Goal: Task Accomplishment & Management: Manage account settings

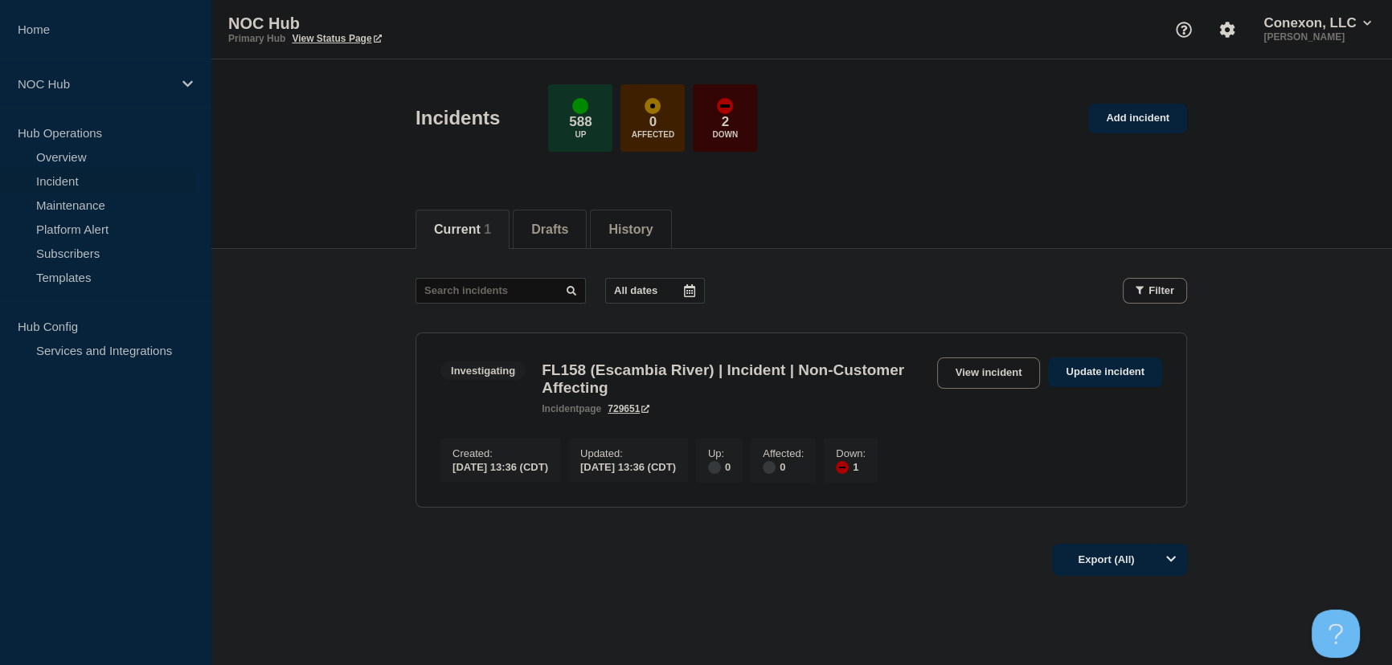
click at [329, 300] on main "All dates Filter Investigating 1 Down FL158 (Escambia River) | Incident | Non-C…" at bounding box center [801, 390] width 1181 height 283
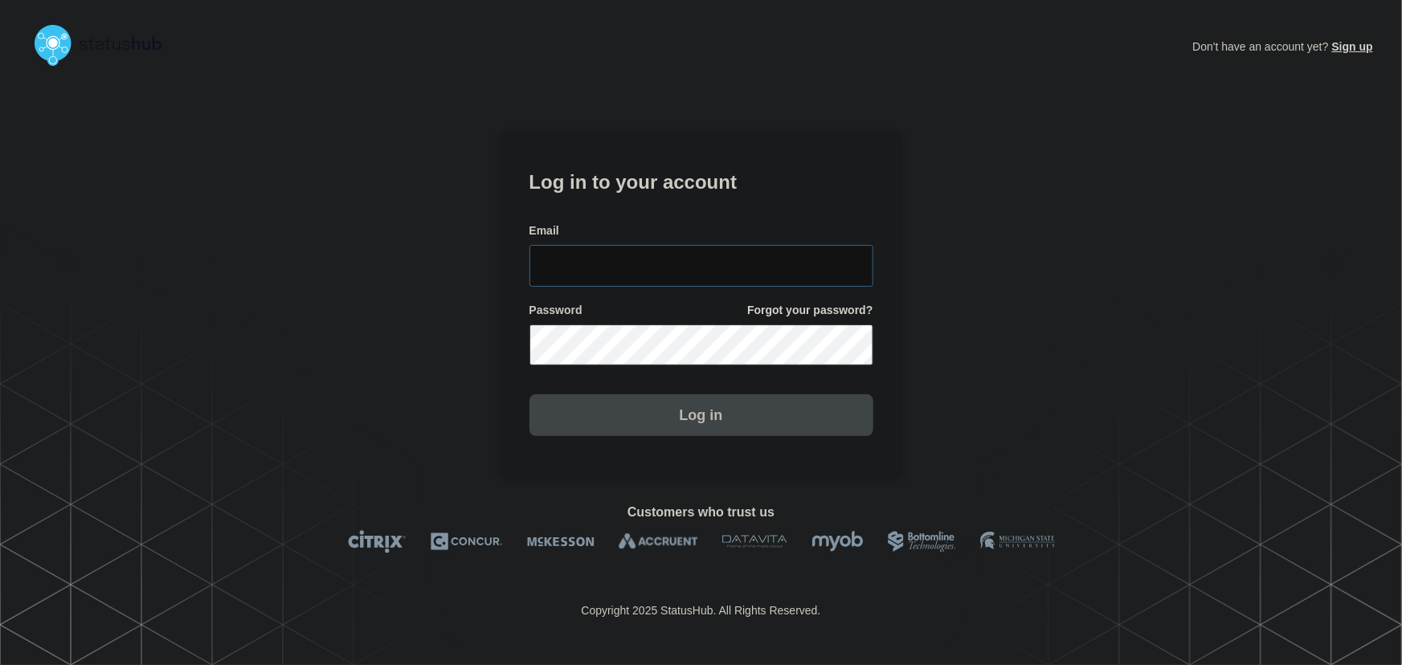
type input "tyler.wolkey@conexon.us"
drag, startPoint x: 769, startPoint y: 254, endPoint x: 749, endPoint y: 225, distance: 35.2
click at [769, 254] on input "tyler.wolkey@conexon.us" at bounding box center [702, 266] width 344 height 42
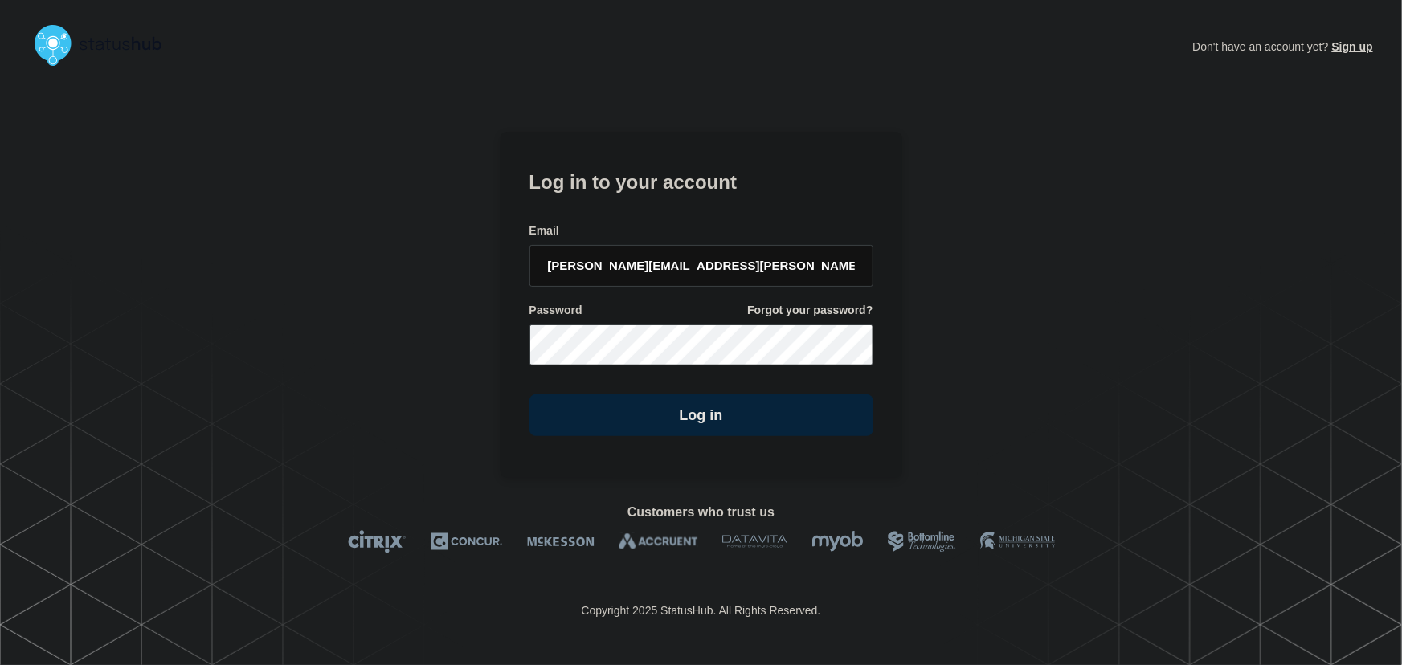
click at [714, 182] on h1 "Log in to your account" at bounding box center [702, 181] width 344 height 30
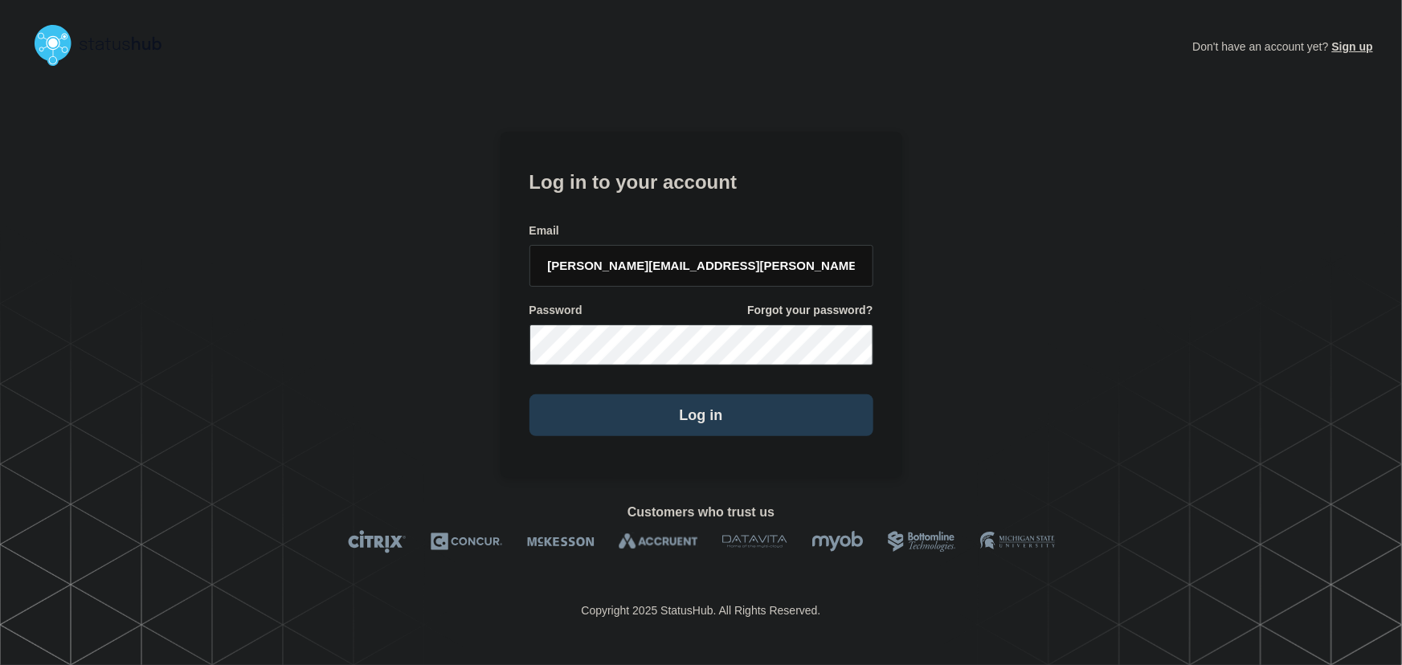
click at [731, 427] on button "Log in" at bounding box center [702, 416] width 344 height 42
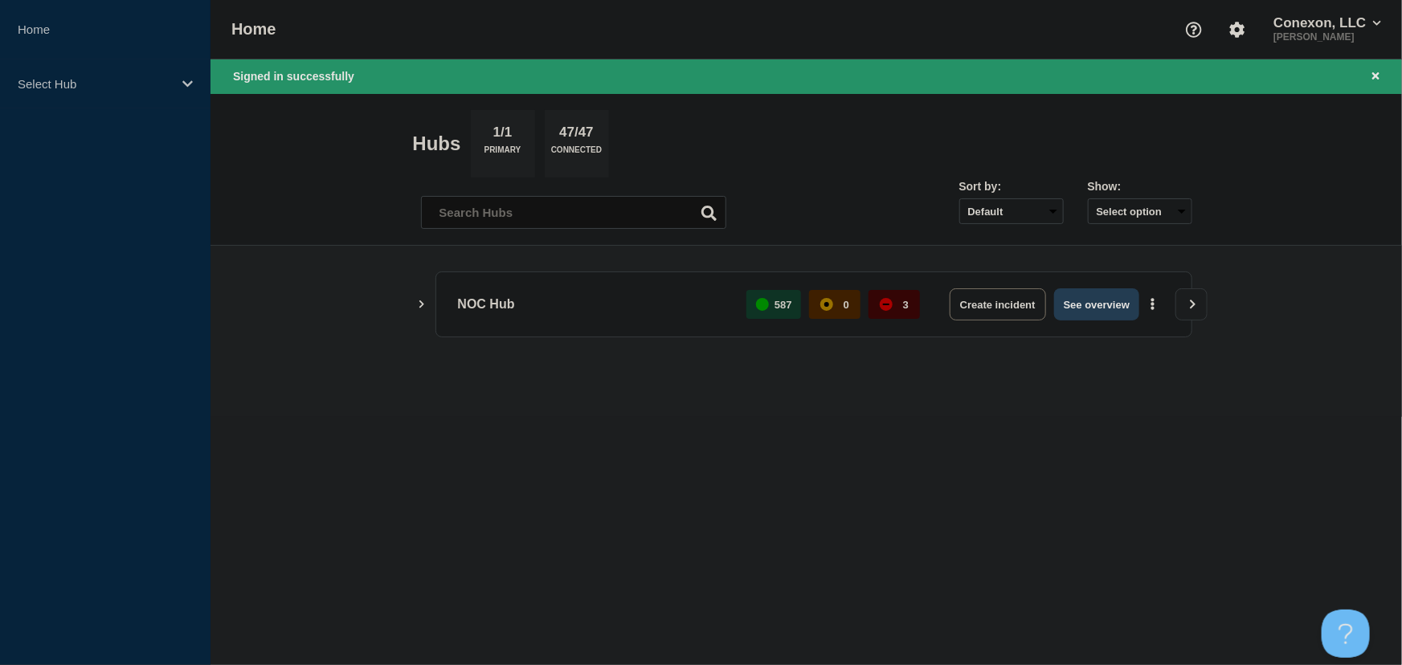
click at [1090, 295] on button "See overview" at bounding box center [1096, 304] width 85 height 32
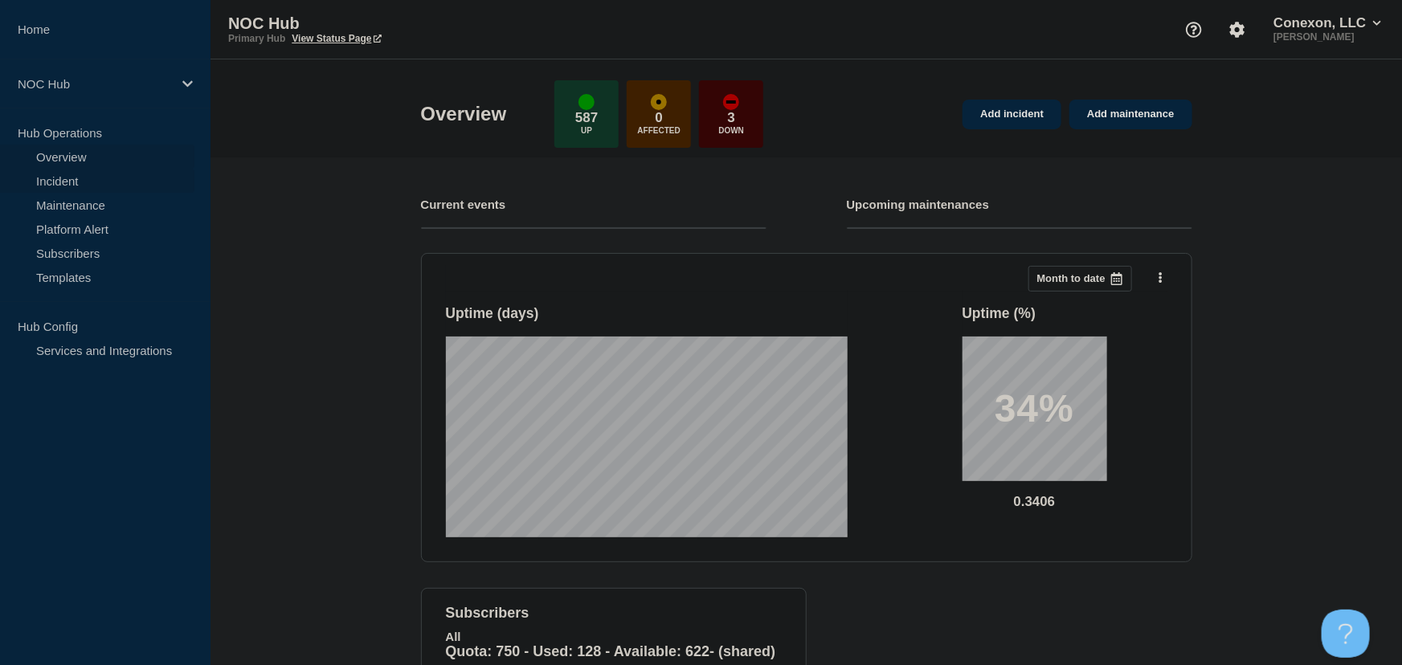
click at [72, 182] on link "Incident" at bounding box center [97, 181] width 194 height 24
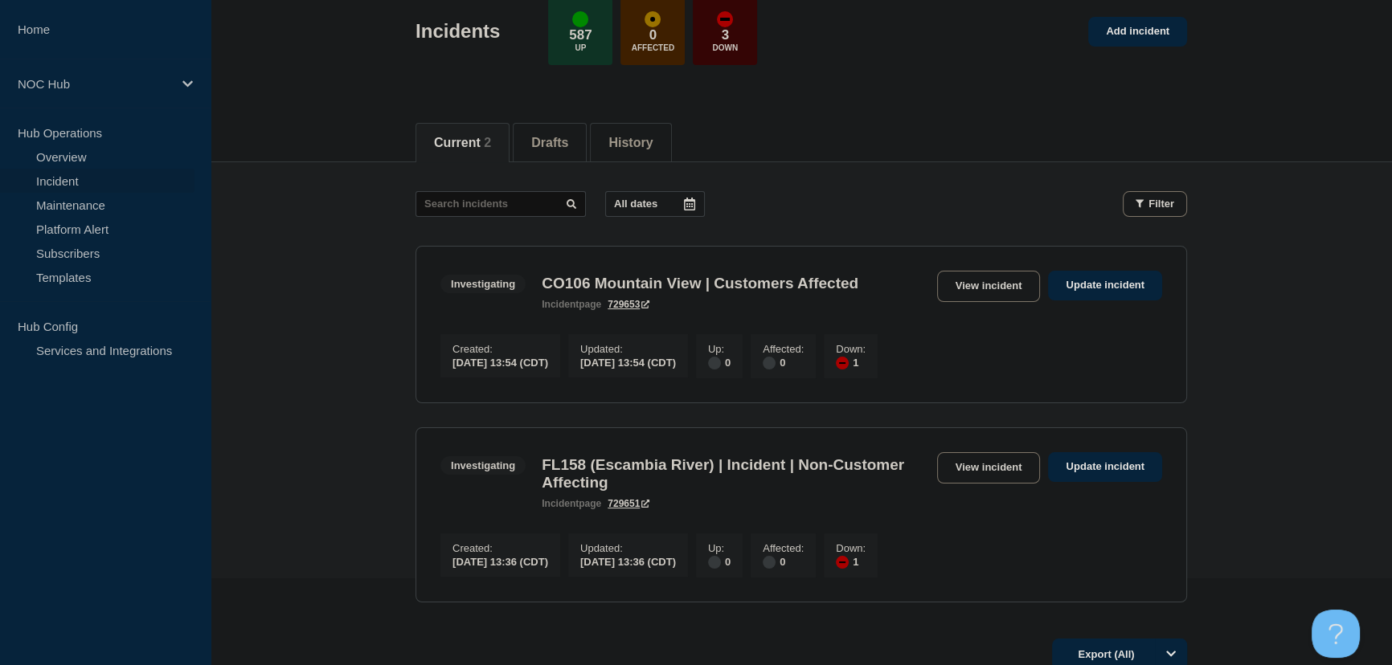
scroll to position [250, 0]
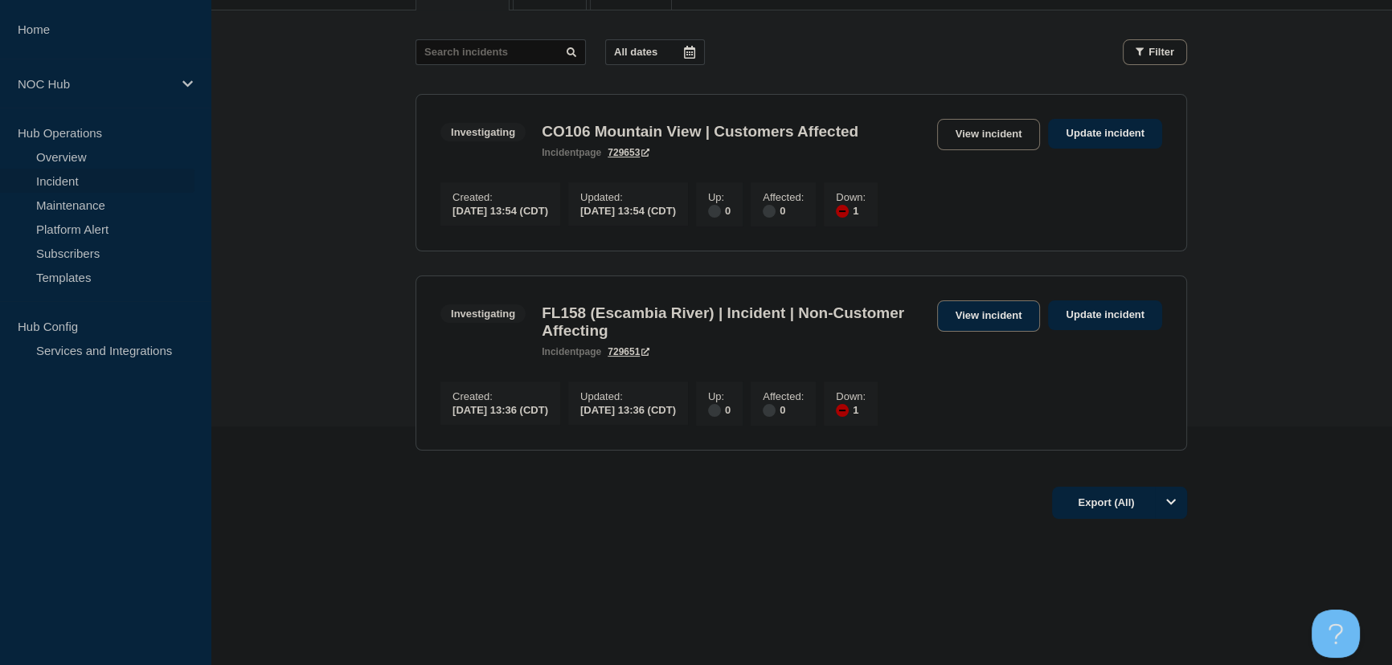
click at [975, 306] on link "View incident" at bounding box center [989, 316] width 104 height 31
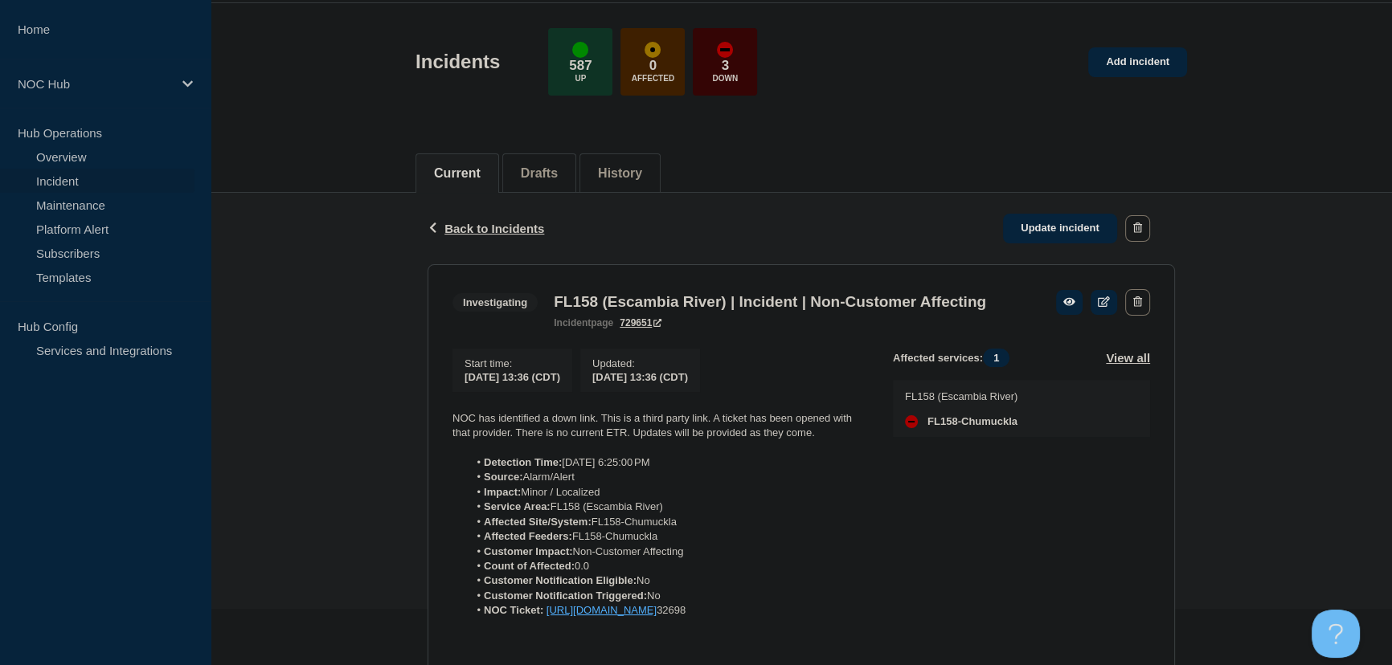
scroll to position [219, 0]
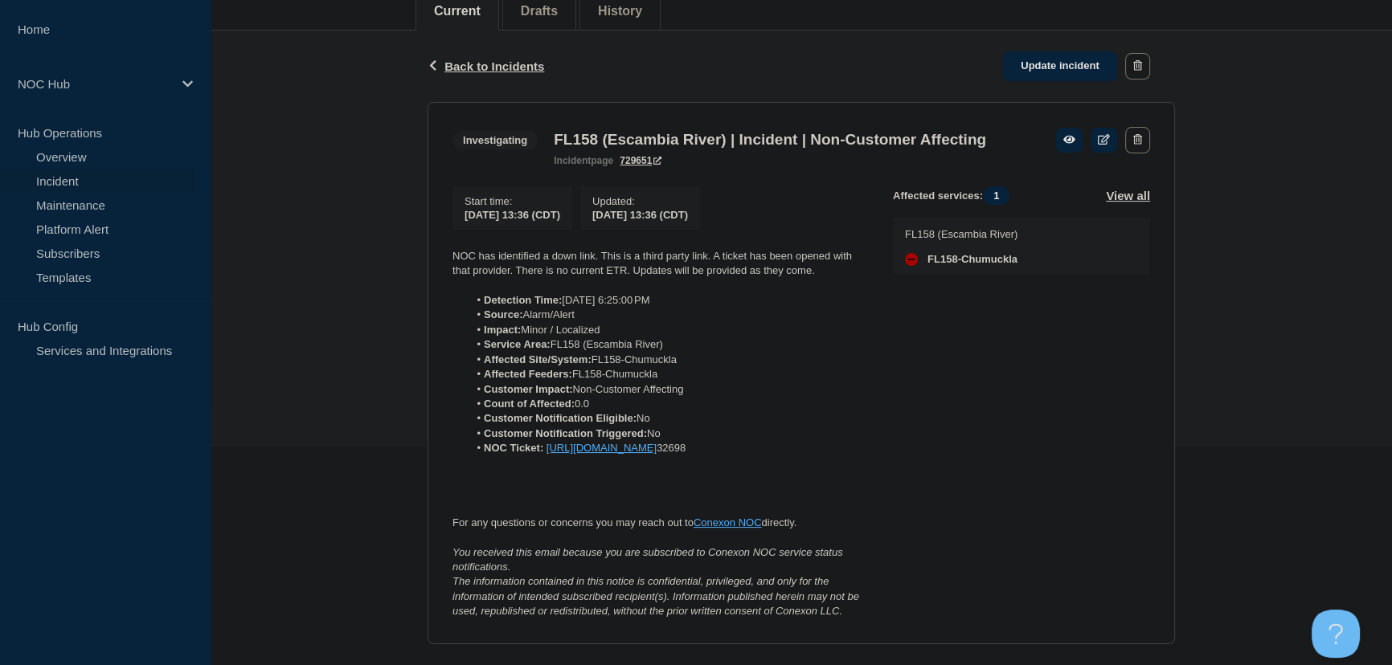
drag, startPoint x: 883, startPoint y: 486, endPoint x: 405, endPoint y: 272, distance: 523.7
click at [405, 272] on div "Back Back to Incidents Update incident Investigating FL158 (Escambia River) | I…" at bounding box center [801, 410] width 1181 height 759
copy div "NOC has identified a down link. This is a third party link. A ticket has been o…"
click at [1045, 71] on link "Update incident" at bounding box center [1060, 66] width 114 height 30
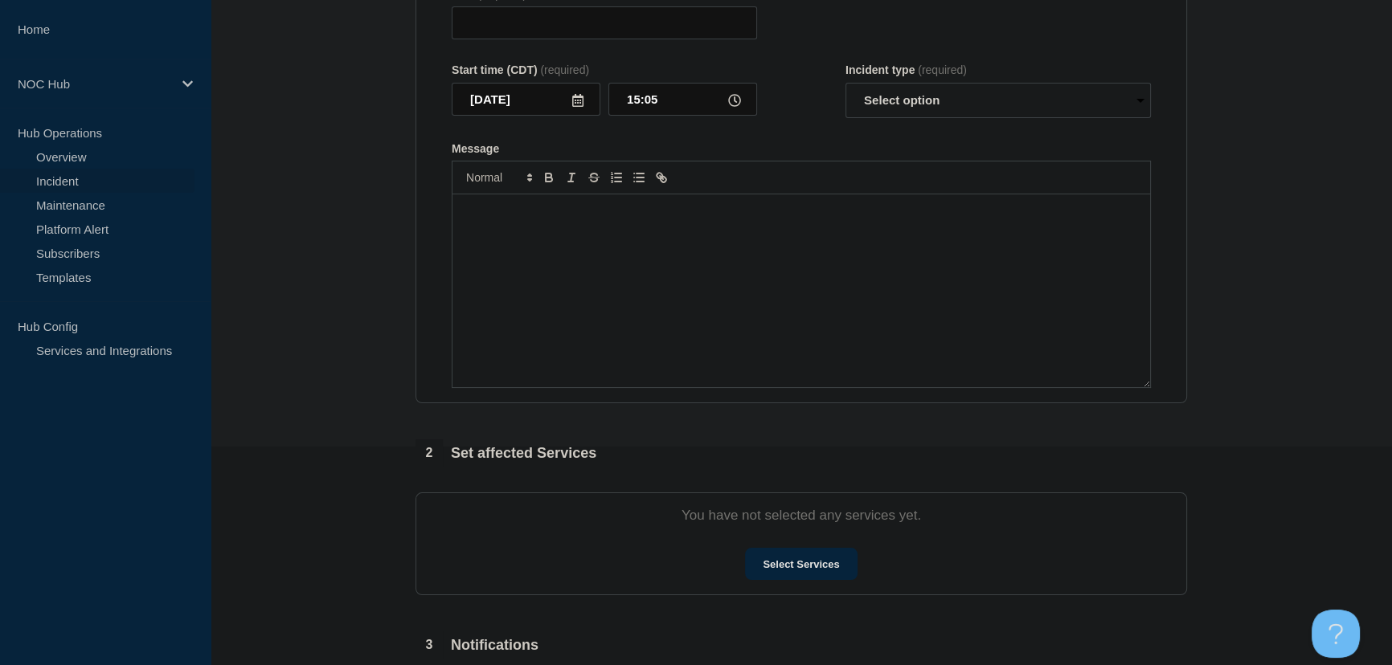
type input "FL158 (Escambia River) | Incident | Non-Customer Affecting"
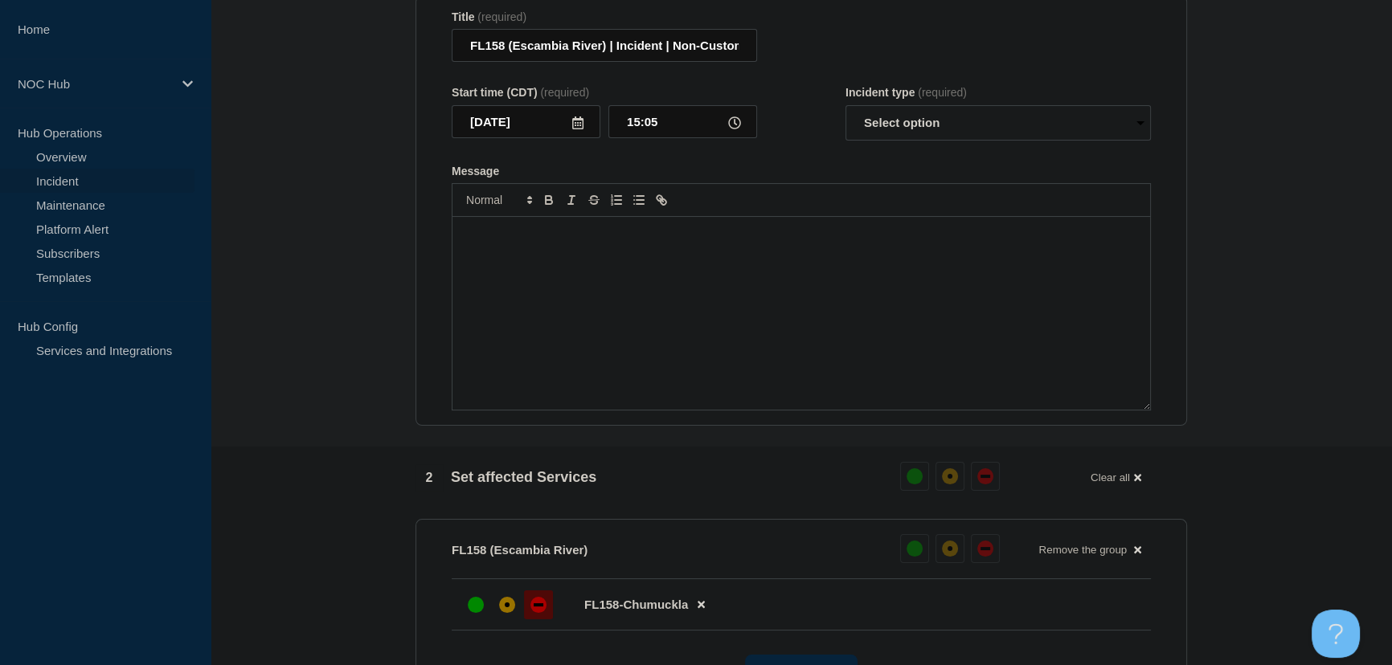
click at [730, 281] on div "Message" at bounding box center [800, 313] width 697 height 193
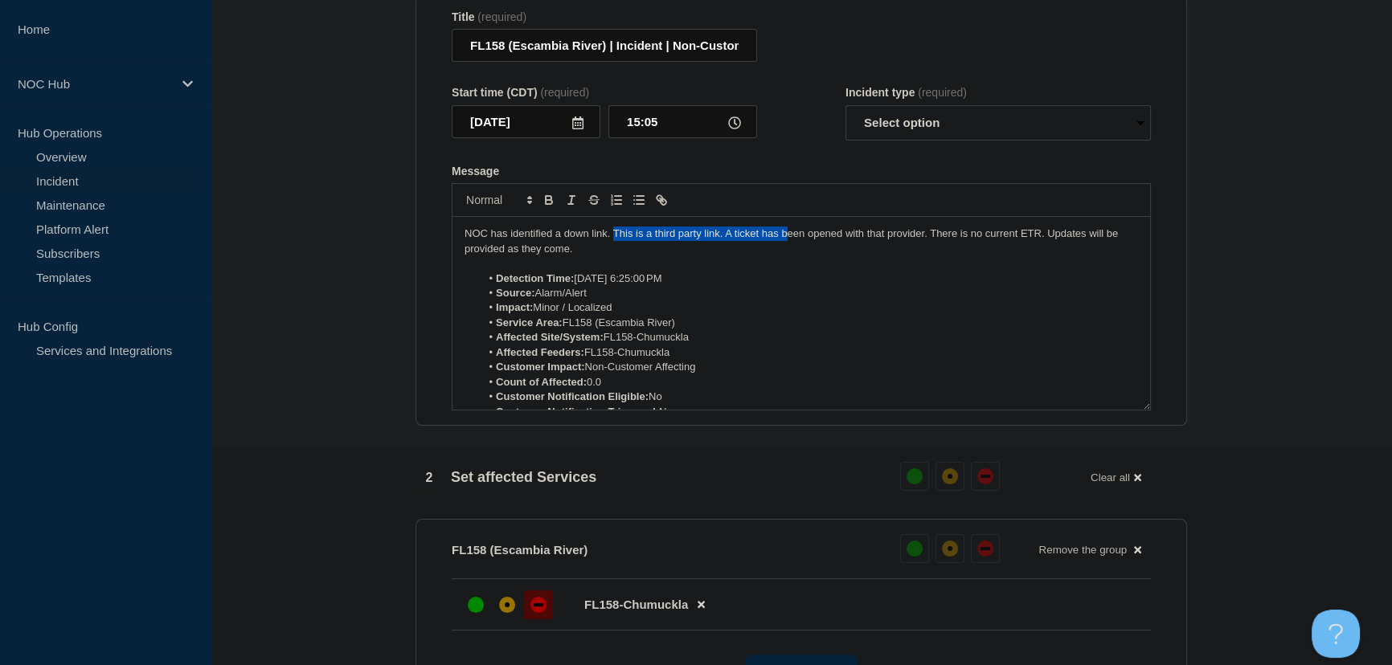
drag, startPoint x: 613, startPoint y: 244, endPoint x: 736, endPoint y: 242, distance: 123.0
click at [775, 245] on p "NOC has identified a down link. This is a third party link. A ticket has been o…" at bounding box center [800, 242] width 673 height 30
click at [734, 241] on p "NOC has identified a down link. This is a third party link. A ticket has been o…" at bounding box center [800, 242] width 673 height 30
drag, startPoint x: 926, startPoint y: 243, endPoint x: 723, endPoint y: 248, distance: 203.3
click at [723, 248] on p "NOC has identified a down link. This is a third party link. A ticket has been o…" at bounding box center [800, 242] width 673 height 30
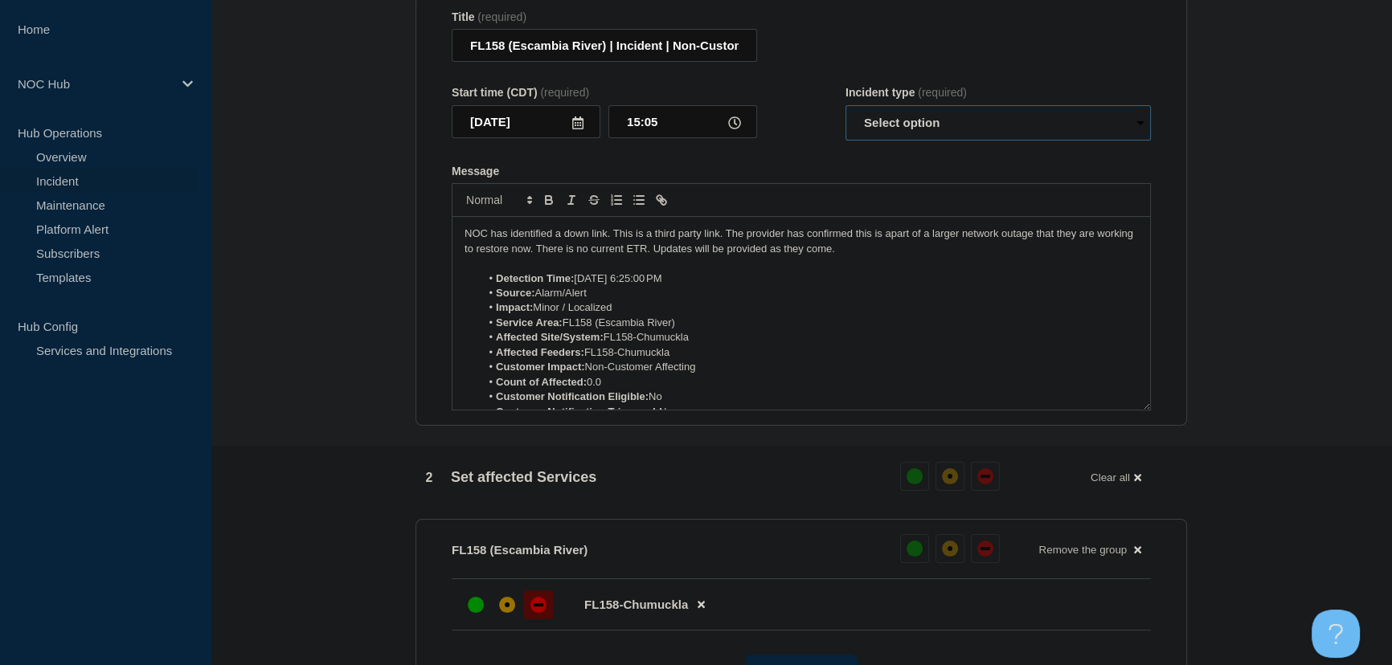
click at [882, 122] on select "Select option Investigating Identified Monitoring Resolved" at bounding box center [997, 122] width 305 height 35
select select "identified"
click at [845, 113] on select "Select option Investigating Identified Monitoring Resolved" at bounding box center [997, 122] width 305 height 35
click at [828, 157] on form "Title (required) FL158 (Escambia River) | Incident | Non-Customer Affecting Sta…" at bounding box center [801, 210] width 699 height 401
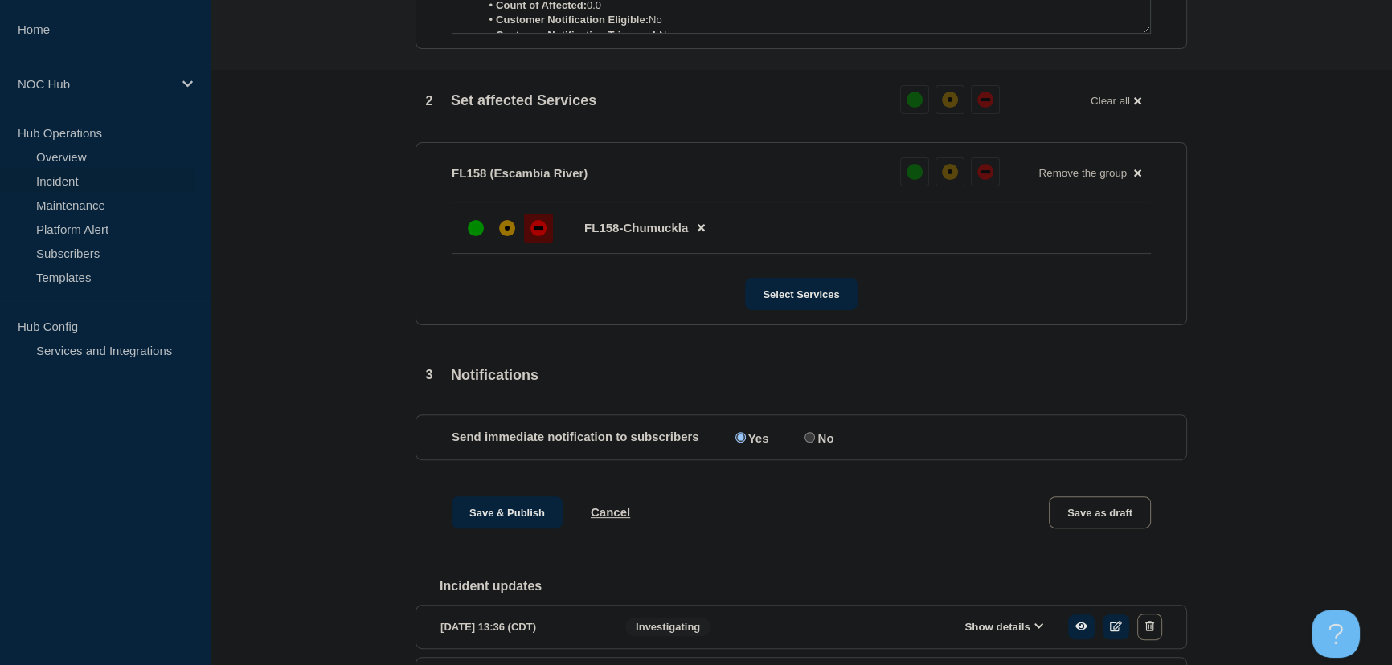
scroll to position [277, 0]
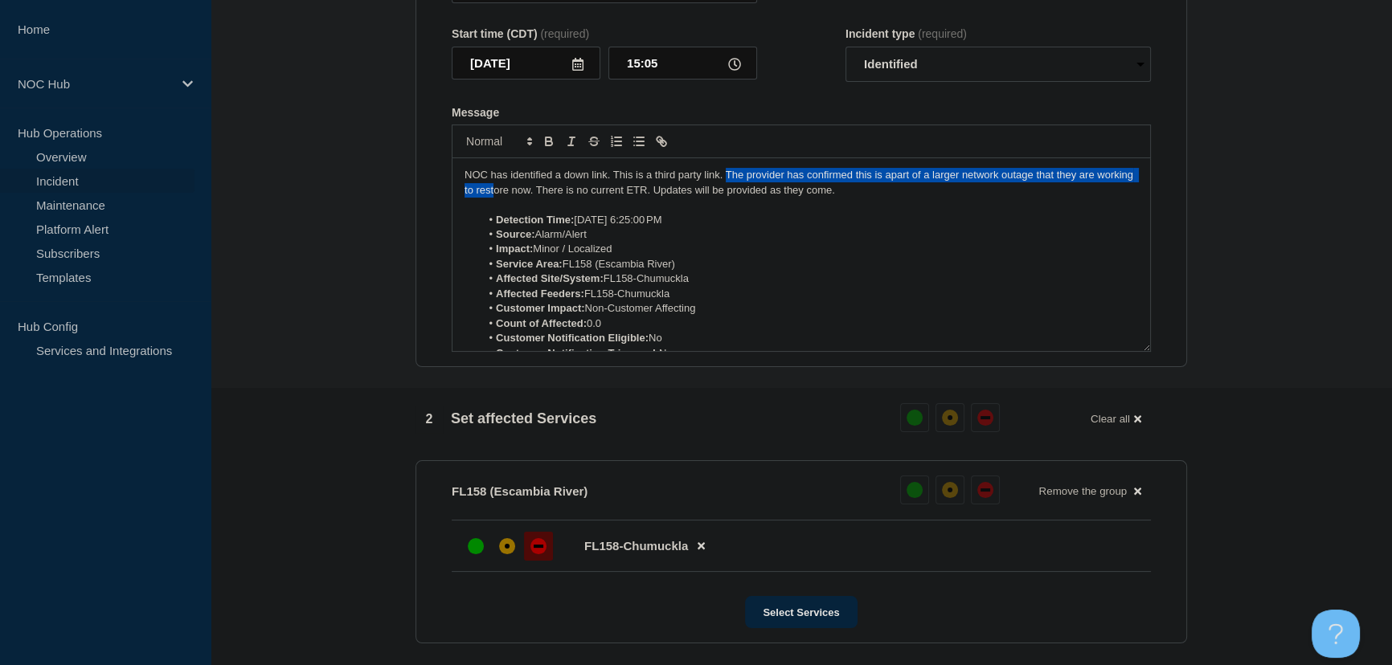
drag, startPoint x: 724, startPoint y: 185, endPoint x: 620, endPoint y: 194, distance: 104.1
click at [540, 198] on p "NOC has identified a down link. This is a third party link. The provider has co…" at bounding box center [800, 183] width 673 height 30
click at [620, 194] on p "NOC has identified a down link. This is a third party link. The provider has co…" at bounding box center [800, 183] width 673 height 30
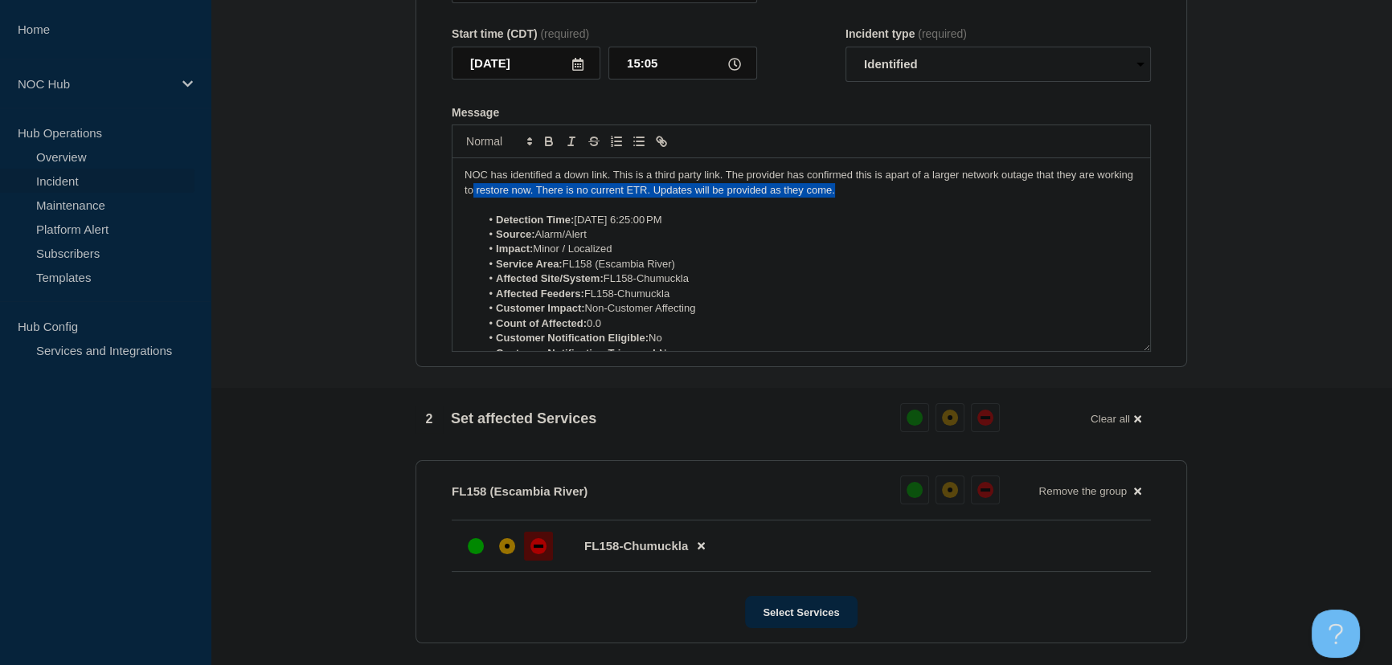
drag, startPoint x: 513, startPoint y: 197, endPoint x: 881, endPoint y: 198, distance: 368.0
click at [881, 198] on p "NOC has identified a down link. This is a third party link. The provider has co…" at bounding box center [800, 183] width 673 height 30
click at [737, 192] on p "NOC has identified a down link. This is a third party link. The provider has co…" at bounding box center [800, 183] width 673 height 30
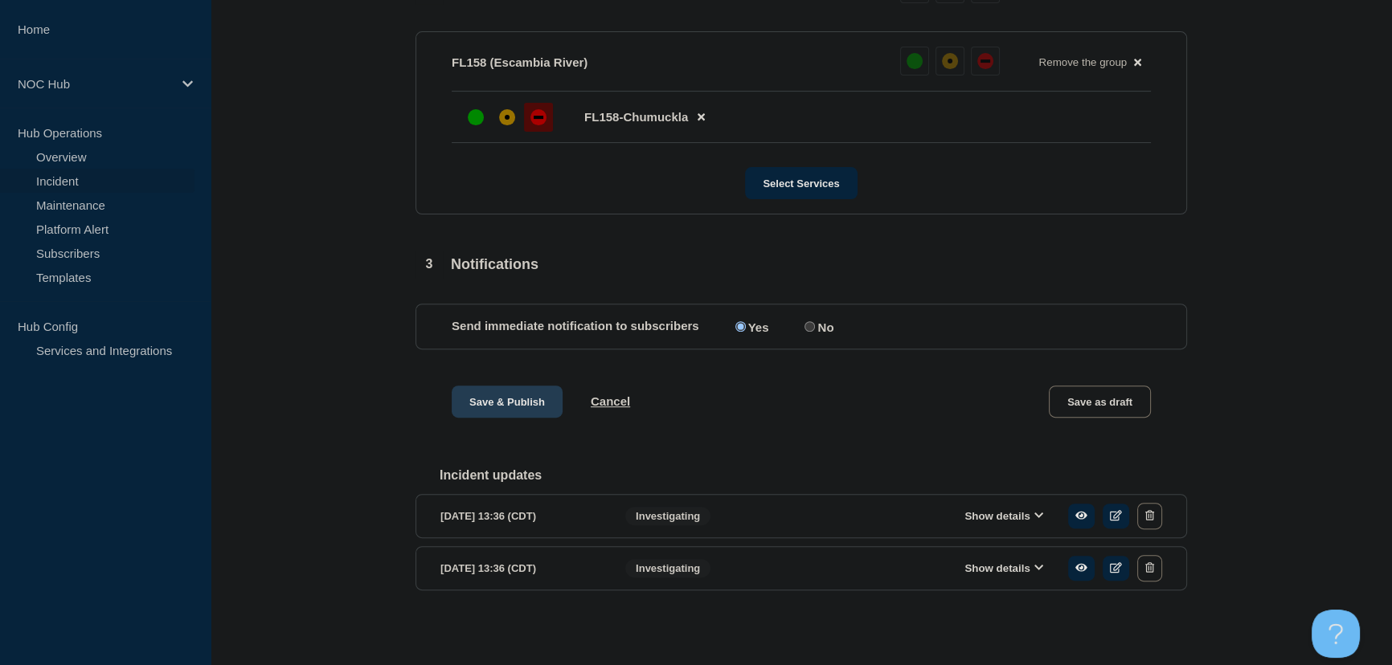
click at [480, 403] on button "Save & Publish" at bounding box center [507, 402] width 111 height 32
